Goal: Find specific page/section: Find specific page/section

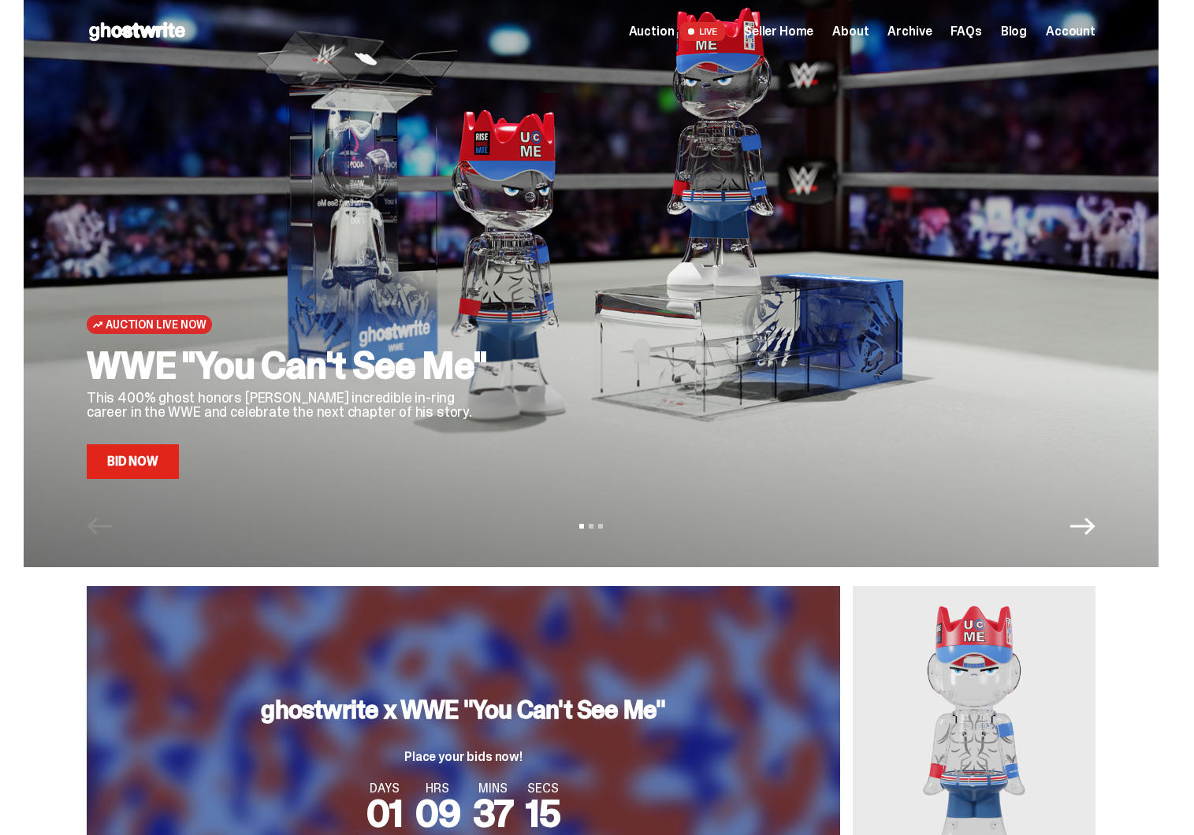
click at [794, 25] on span "Seller Home" at bounding box center [778, 31] width 69 height 13
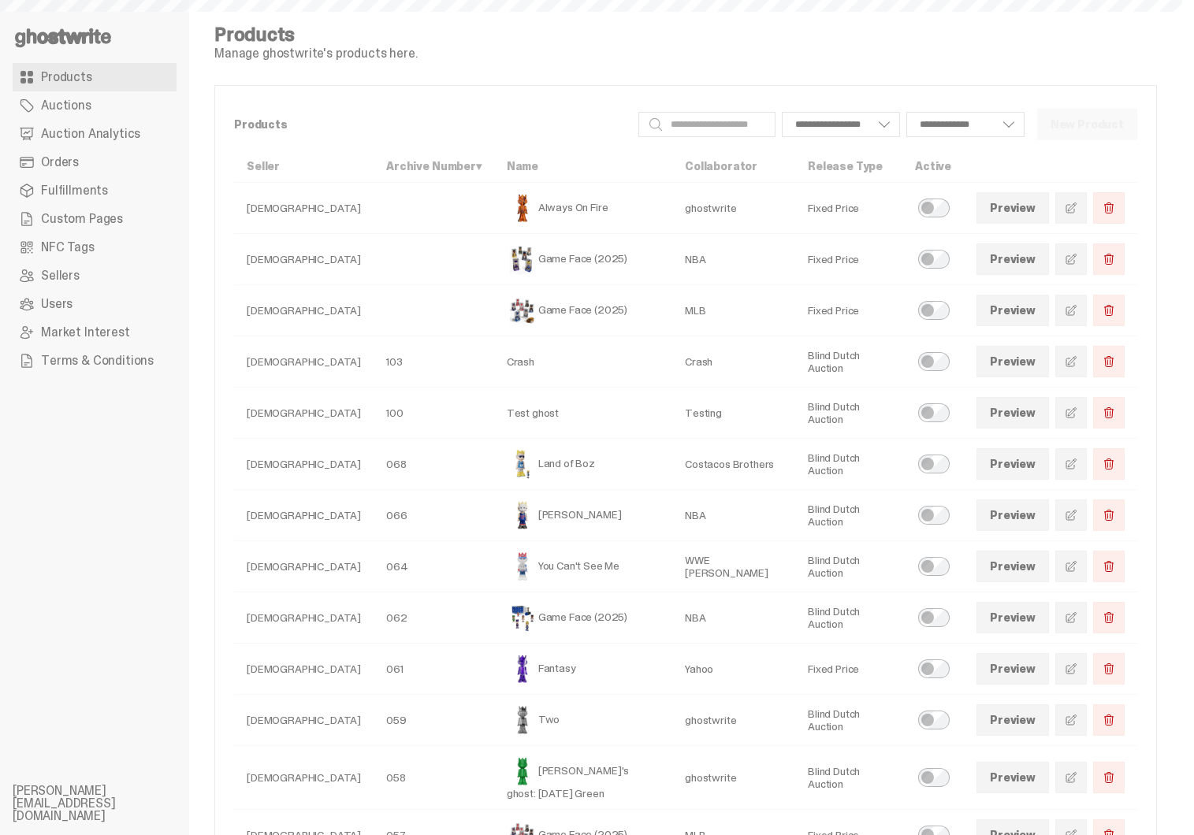
select select
click at [123, 137] on span "Auction Analytics" at bounding box center [90, 134] width 99 height 13
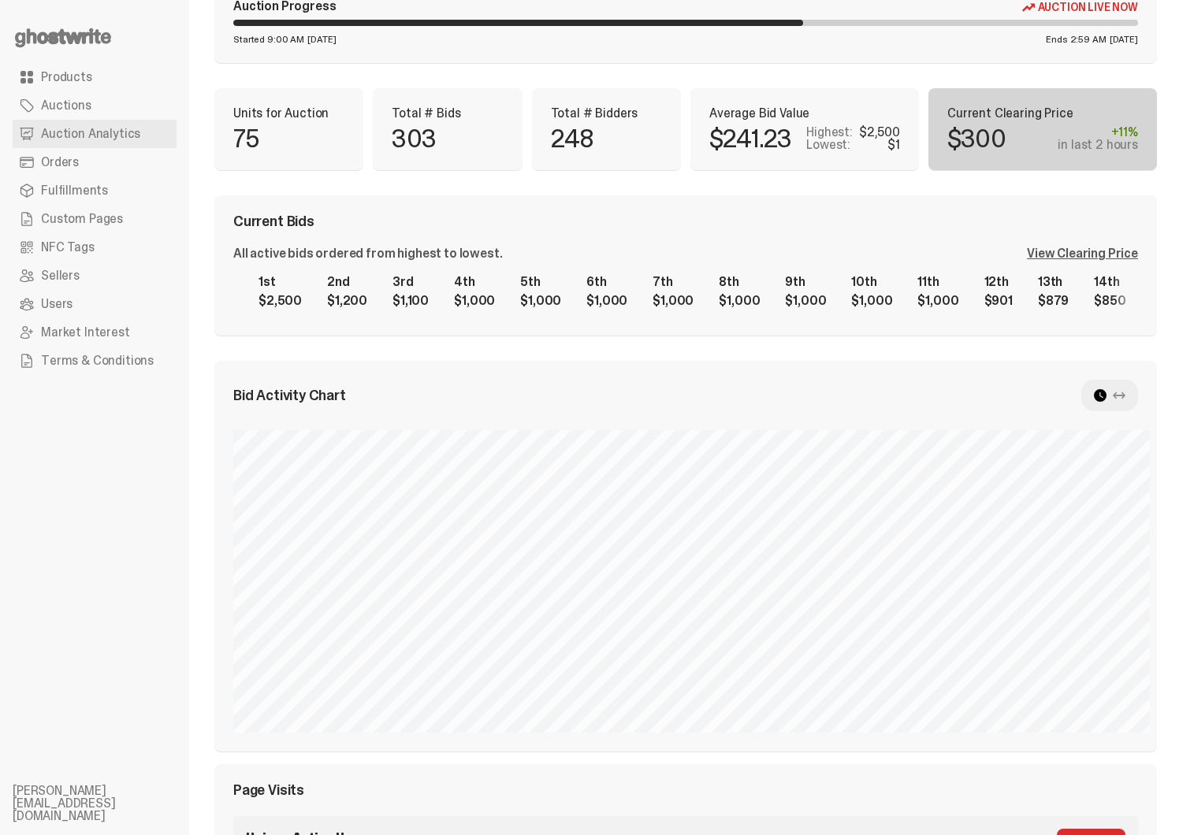
scroll to position [171, 0]
